Goal: Navigation & Orientation: Find specific page/section

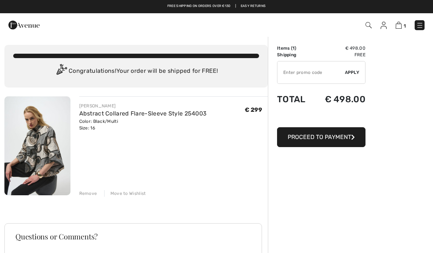
click at [417, 23] on img at bounding box center [419, 25] width 7 height 7
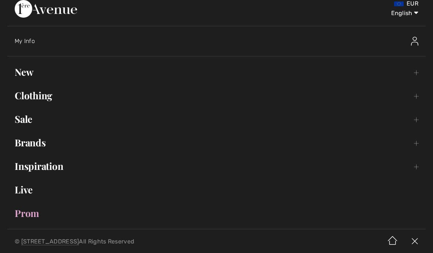
scroll to position [6, 0]
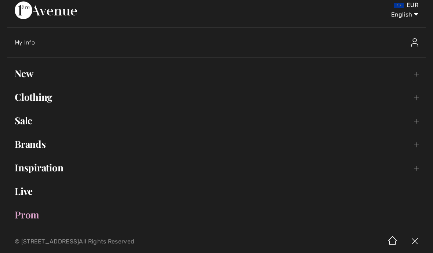
click at [50, 95] on link "Clothing Toggle submenu" at bounding box center [216, 97] width 418 height 16
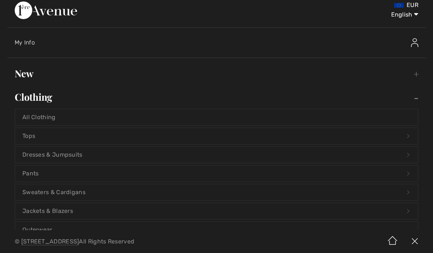
click at [79, 157] on link "Dresses & Jumpsuits Open submenu" at bounding box center [216, 154] width 403 height 16
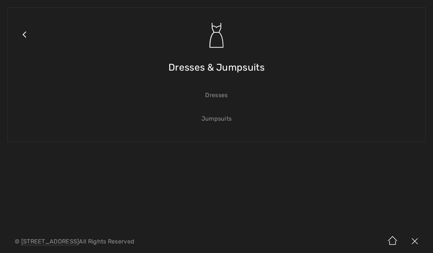
click at [224, 97] on link "Dresses" at bounding box center [216, 95] width 403 height 16
click at [225, 95] on link "Dresses" at bounding box center [216, 95] width 403 height 16
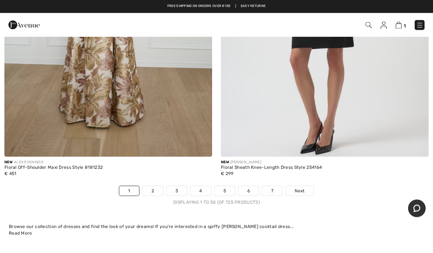
scroll to position [8796, 0]
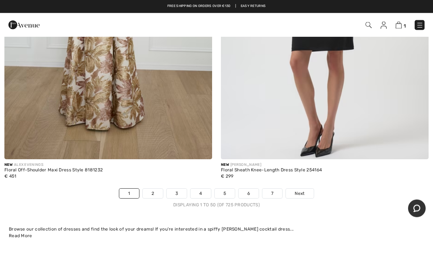
click at [305, 189] on link "Next" at bounding box center [300, 194] width 28 height 10
click at [303, 190] on span "Next" at bounding box center [300, 193] width 10 height 7
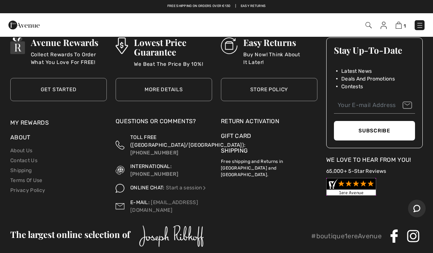
scroll to position [9041, 0]
